Goal: Obtain resource: Obtain resource

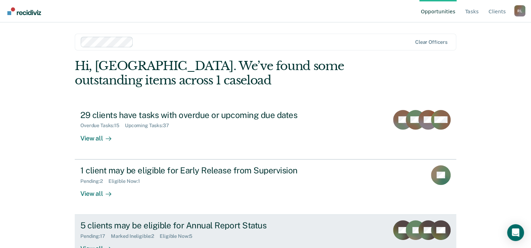
click at [143, 219] on link "5 clients may be eligible for Annual Report Status Pending : 17 Marked Ineligib…" at bounding box center [265, 242] width 381 height 55
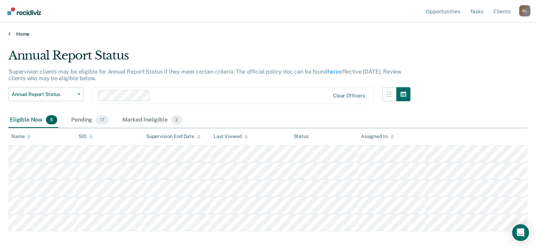
click at [22, 33] on link "Home" at bounding box center [267, 34] width 519 height 6
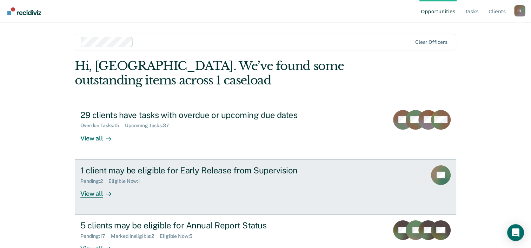
click at [147, 166] on div "1 client may be eligible for Early Release from Supervision" at bounding box center [203, 171] width 246 height 10
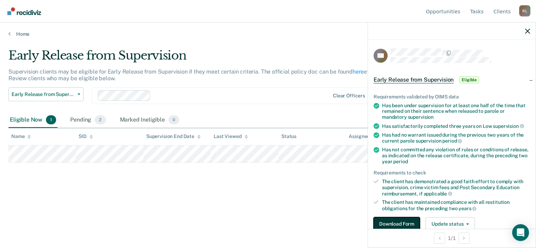
click at [402, 224] on button "Download Form" at bounding box center [397, 224] width 46 height 14
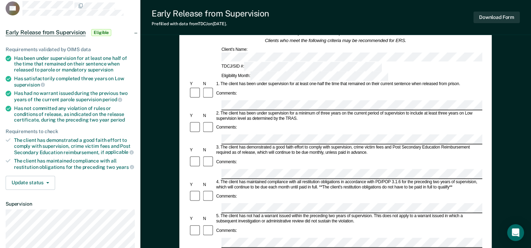
scroll to position [53, 0]
